Goal: Transaction & Acquisition: Purchase product/service

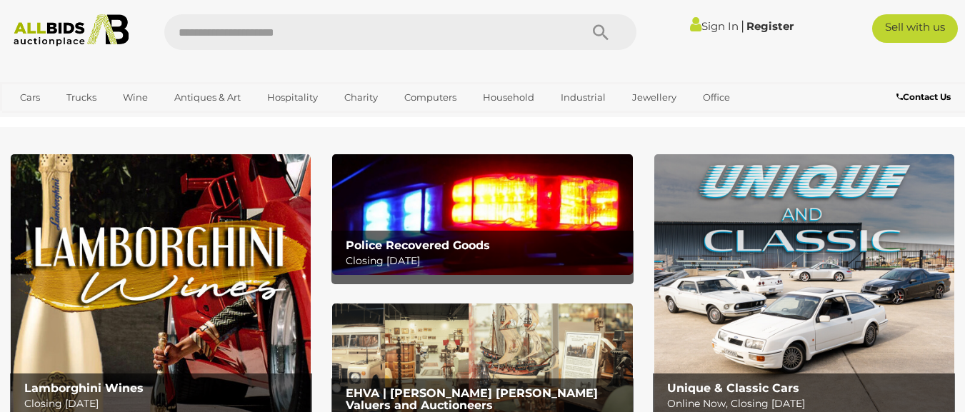
click at [710, 21] on link "Sign In" at bounding box center [714, 26] width 49 height 14
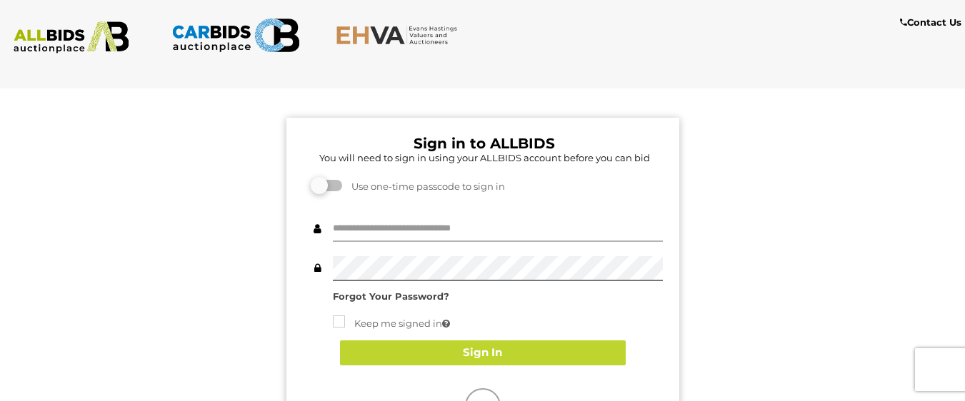
click at [358, 229] on input "text" at bounding box center [498, 229] width 330 height 25
type input "**********"
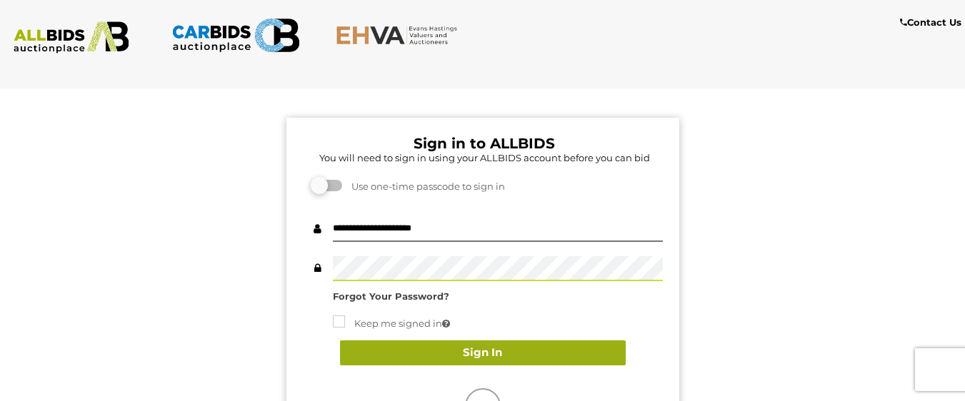
click at [494, 356] on button "Sign In" at bounding box center [483, 353] width 286 height 25
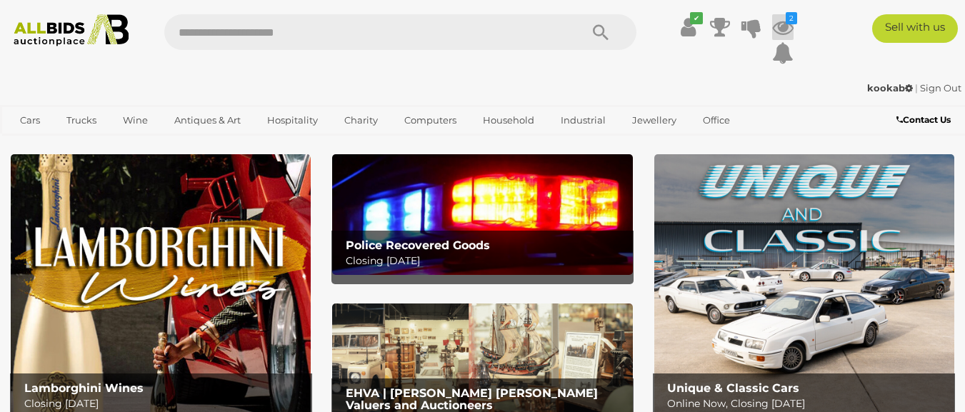
click at [792, 18] on icon "2" at bounding box center [791, 18] width 11 height 12
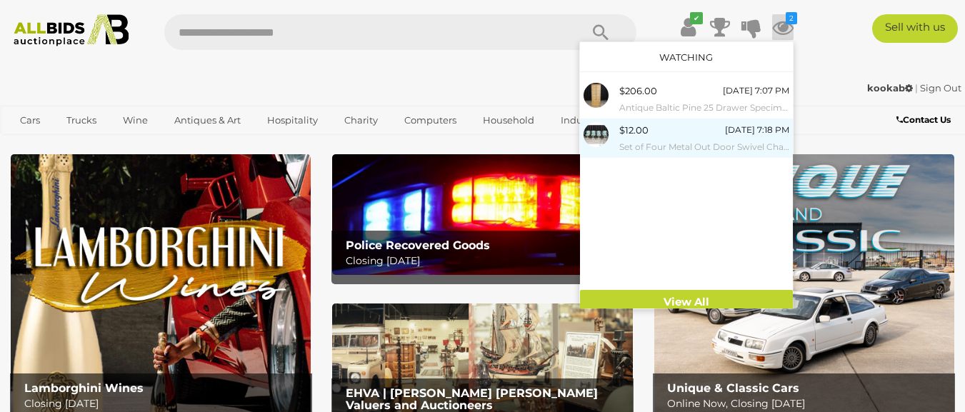
click at [638, 131] on span "$12.00" at bounding box center [633, 129] width 29 height 11
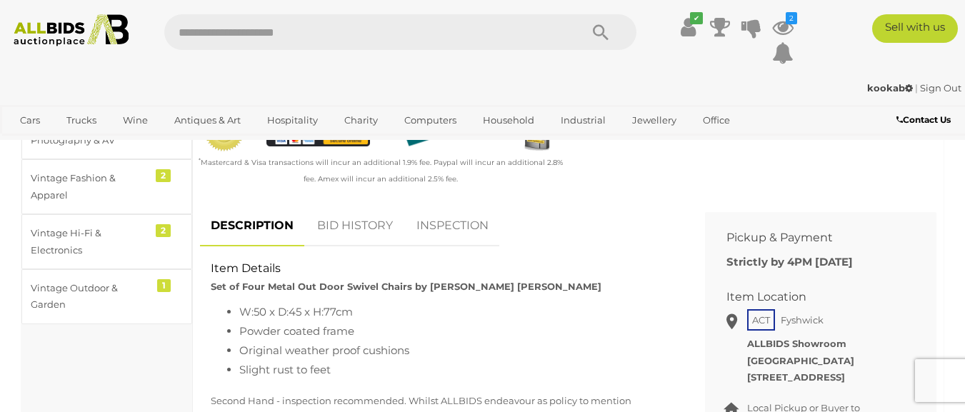
scroll to position [500, 0]
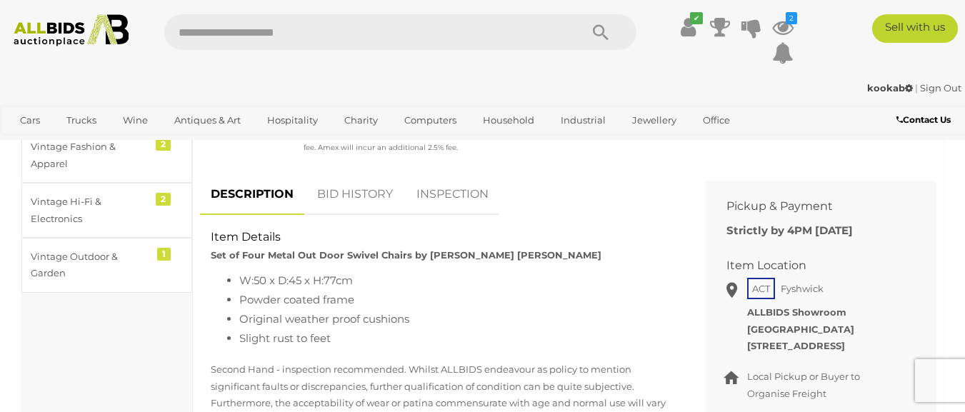
click at [368, 196] on link "BID HISTORY" at bounding box center [354, 195] width 97 height 42
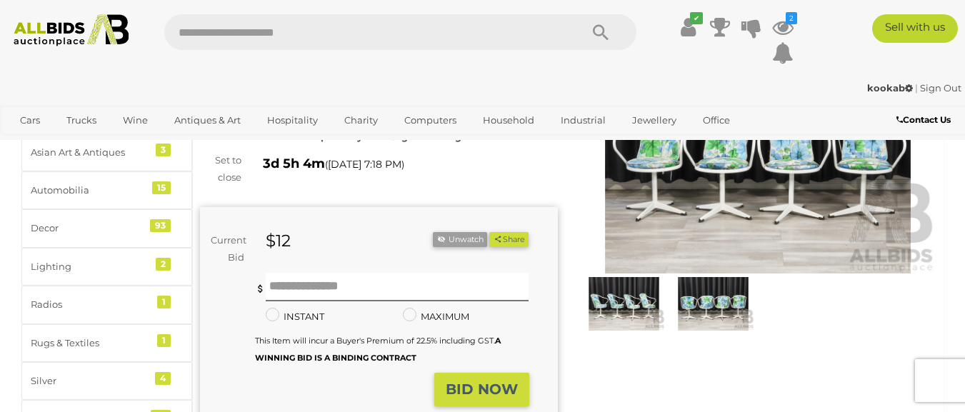
scroll to position [166, 0]
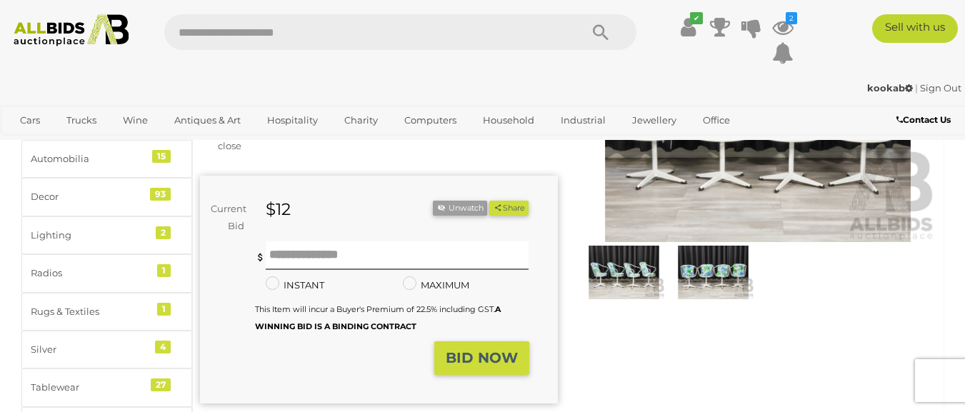
click at [626, 272] on img at bounding box center [624, 272] width 82 height 53
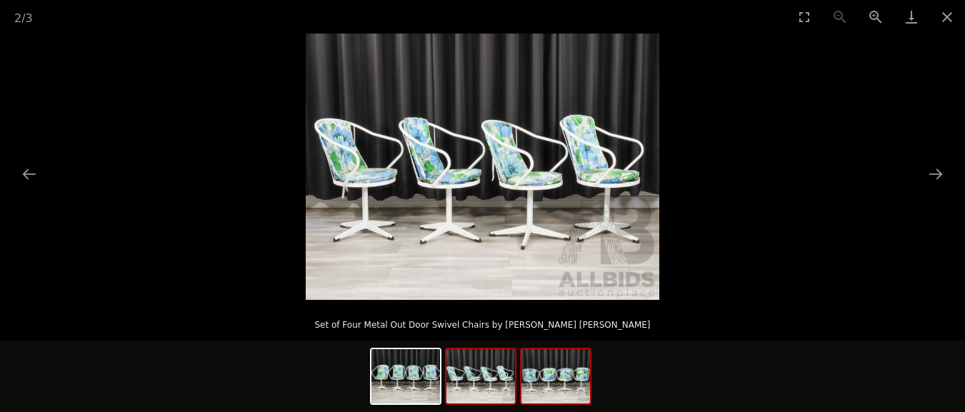
click at [555, 371] on img at bounding box center [555, 376] width 69 height 54
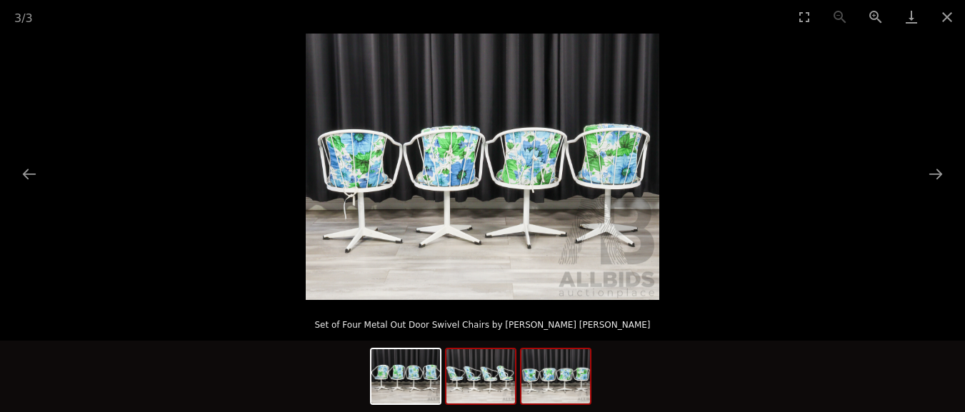
click at [488, 379] on img at bounding box center [480, 376] width 69 height 54
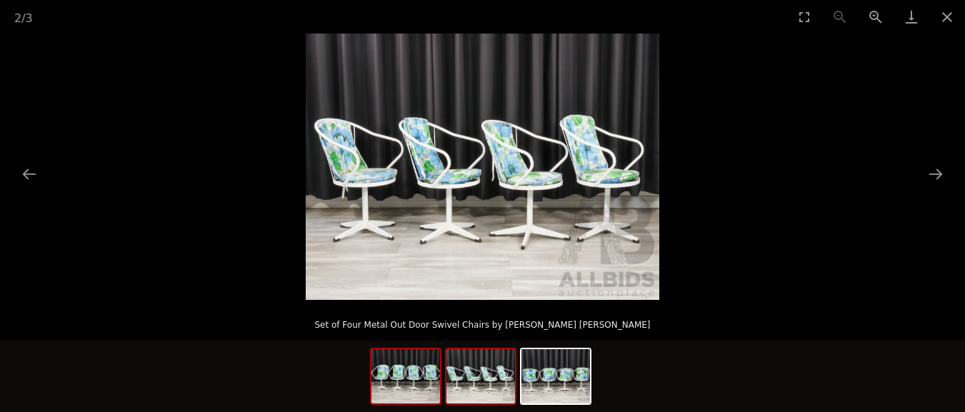
click at [390, 383] on img at bounding box center [405, 376] width 69 height 54
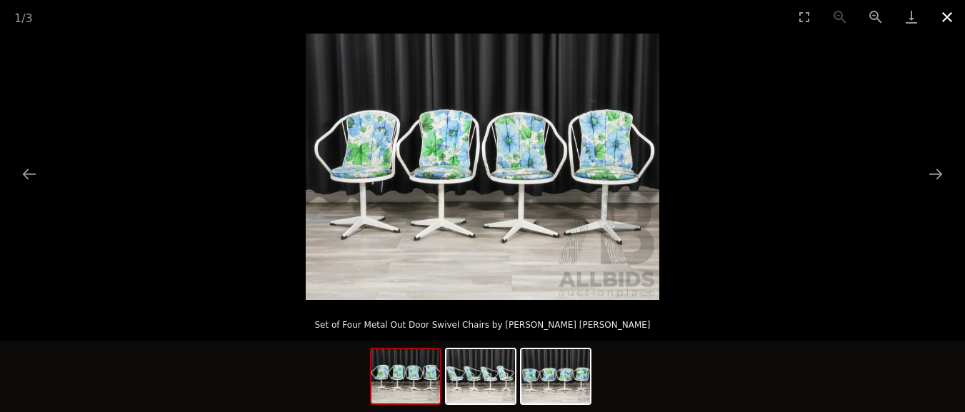
click at [947, 11] on button "Close gallery" at bounding box center [947, 17] width 36 height 34
